Goal: Task Accomplishment & Management: Manage account settings

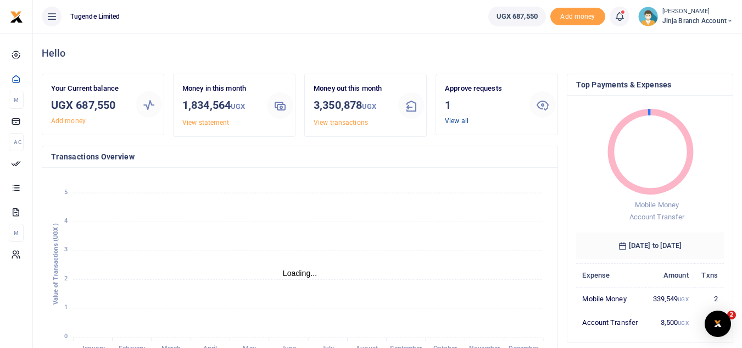
scroll to position [146, 139]
click at [459, 121] on link "View all" at bounding box center [457, 121] width 24 height 8
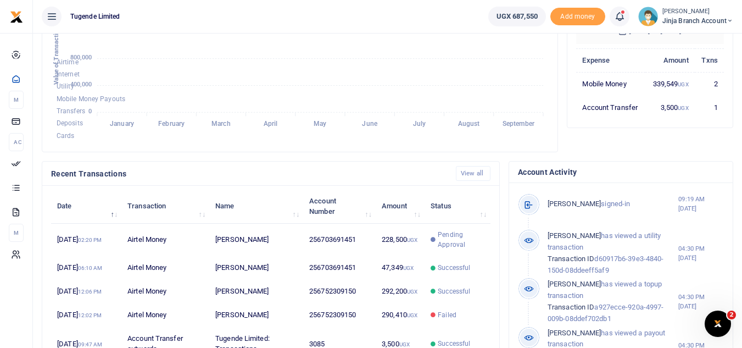
scroll to position [220, 0]
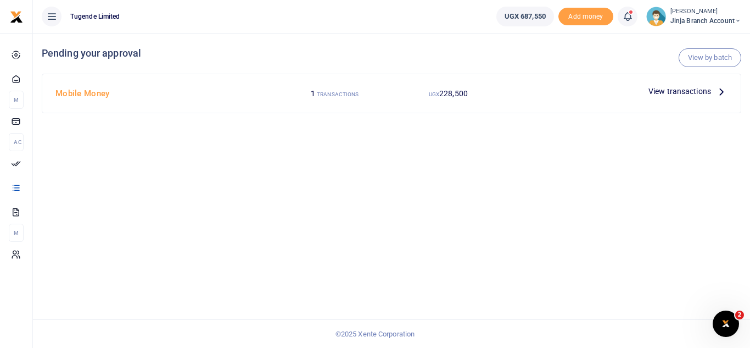
click at [721, 93] on icon at bounding box center [721, 91] width 12 height 12
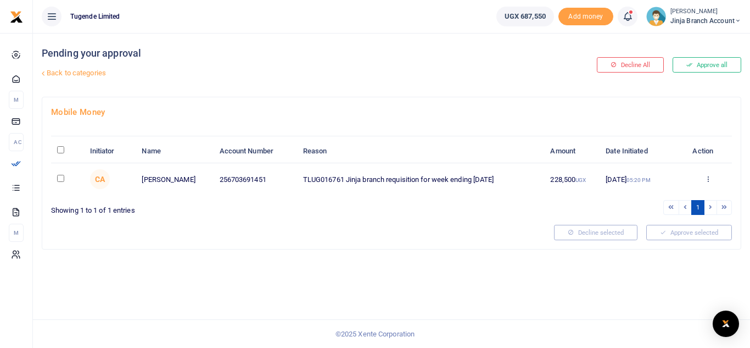
click at [704, 178] on div "Approve Decline Details" at bounding box center [707, 179] width 35 height 11
click at [709, 179] on icon at bounding box center [707, 179] width 7 height 8
click at [658, 196] on link "Approve" at bounding box center [667, 196] width 87 height 15
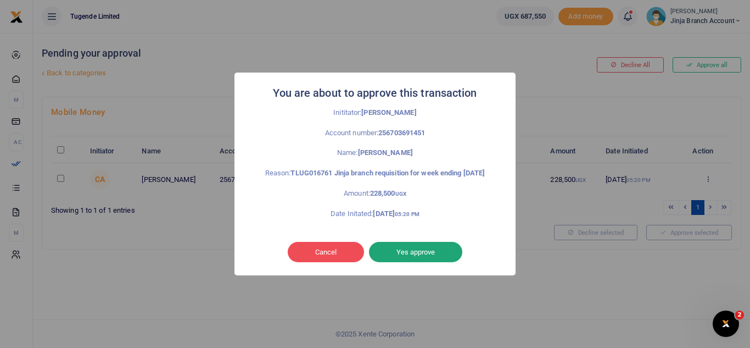
click at [425, 258] on button "Yes approve" at bounding box center [415, 252] width 93 height 21
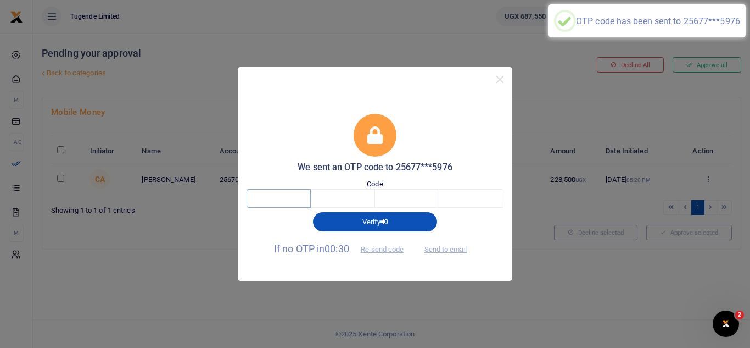
click at [278, 194] on input "text" at bounding box center [279, 198] width 64 height 19
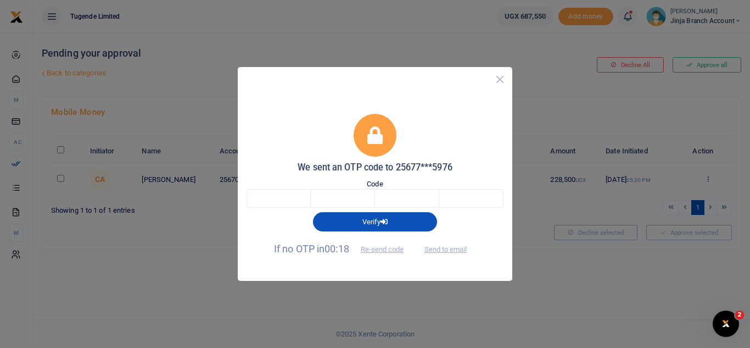
click at [500, 77] on button "Close" at bounding box center [500, 79] width 16 height 16
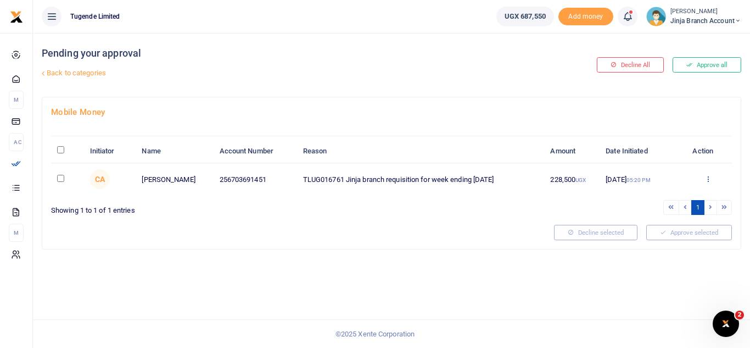
click at [706, 175] on icon at bounding box center [707, 179] width 7 height 8
click at [644, 217] on link "Decline" at bounding box center [667, 221] width 87 height 15
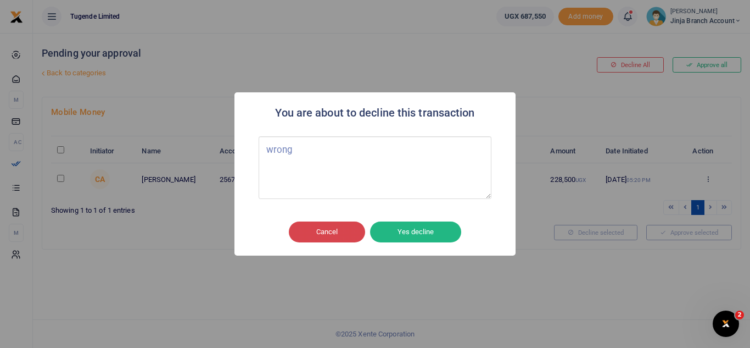
type textarea "wrong"
click at [320, 231] on button "Cancel" at bounding box center [327, 231] width 76 height 21
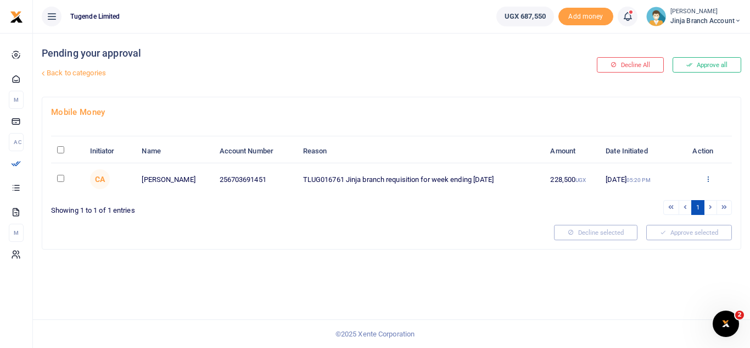
click at [709, 177] on icon at bounding box center [707, 179] width 7 height 8
click at [656, 217] on link "Decline" at bounding box center [667, 221] width 87 height 15
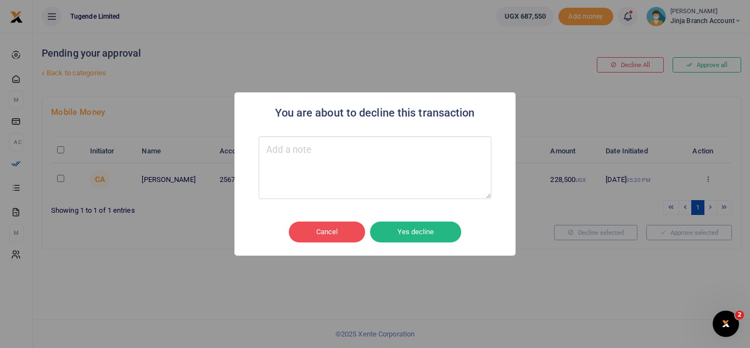
click at [346, 160] on textarea "Type your message here" at bounding box center [375, 167] width 233 height 63
type textarea "wrong"
click at [420, 229] on button "Yes decline" at bounding box center [415, 231] width 91 height 21
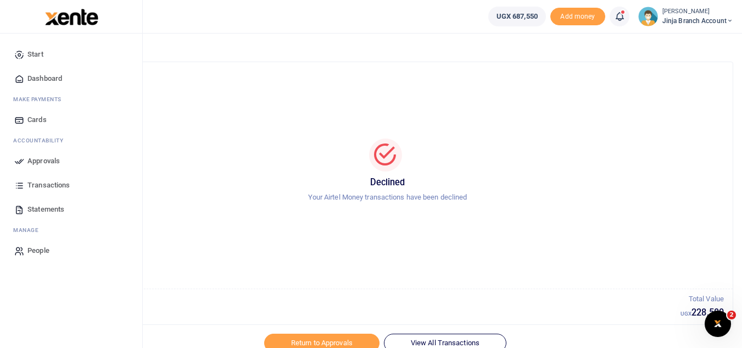
click at [57, 71] on link "Dashboard" at bounding box center [71, 78] width 125 height 24
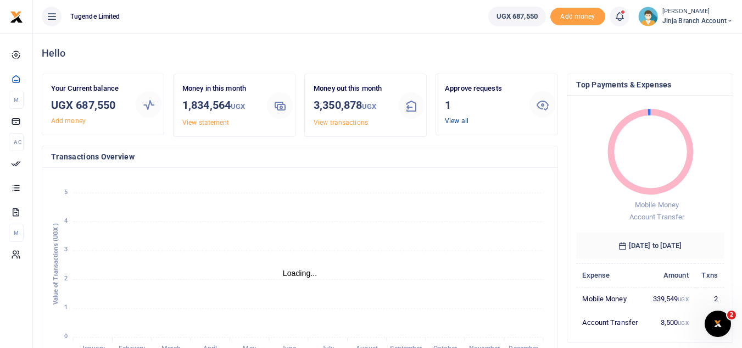
scroll to position [9, 9]
click at [462, 119] on link "View all" at bounding box center [457, 121] width 24 height 8
click at [455, 122] on link "View all" at bounding box center [457, 121] width 24 height 8
click at [452, 118] on link "View all" at bounding box center [457, 121] width 24 height 8
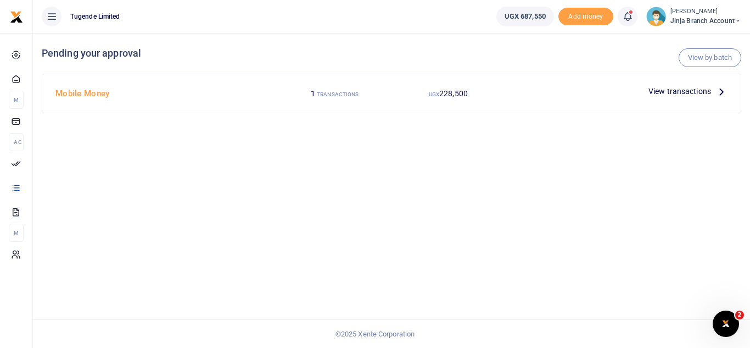
click at [720, 90] on icon at bounding box center [721, 91] width 12 height 12
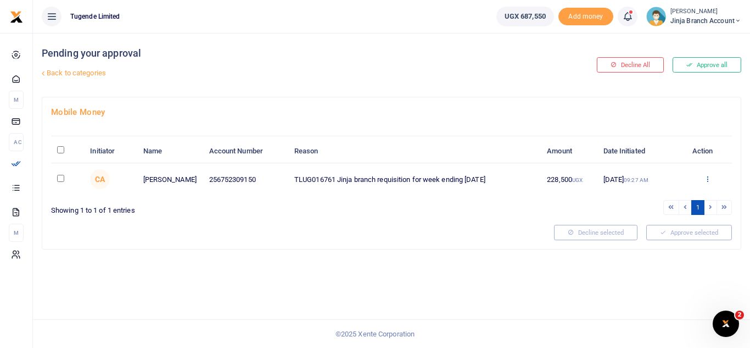
click at [707, 178] on icon at bounding box center [707, 179] width 7 height 8
drag, startPoint x: 650, startPoint y: 189, endPoint x: 658, endPoint y: 180, distance: 12.9
click at [651, 188] on div "Approve Decline Details" at bounding box center [667, 221] width 88 height 74
click at [706, 180] on icon at bounding box center [707, 179] width 7 height 8
click at [661, 192] on link "Approve" at bounding box center [667, 196] width 87 height 15
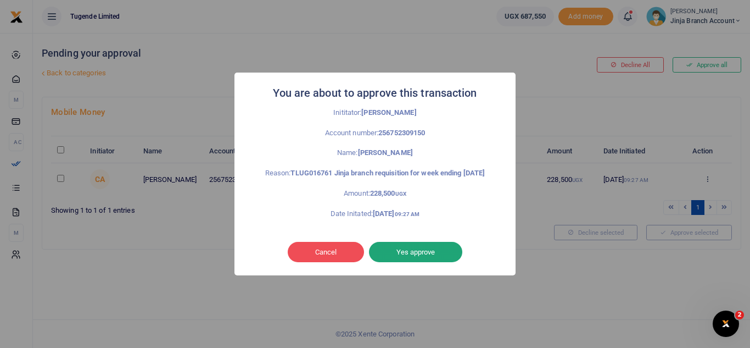
click at [410, 258] on button "Yes approve" at bounding box center [415, 252] width 93 height 21
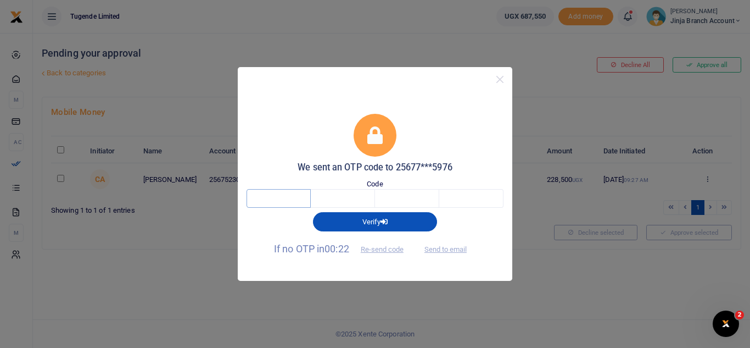
click at [284, 200] on input "text" at bounding box center [279, 198] width 64 height 19
type input "2"
type input "0"
type input "3"
